Goal: Information Seeking & Learning: Compare options

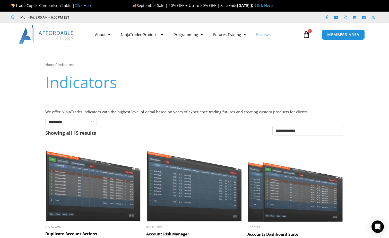
click at [262, 35] on link "Reviews" at bounding box center [263, 35] width 25 height 12
